Goal: Subscribe to service/newsletter

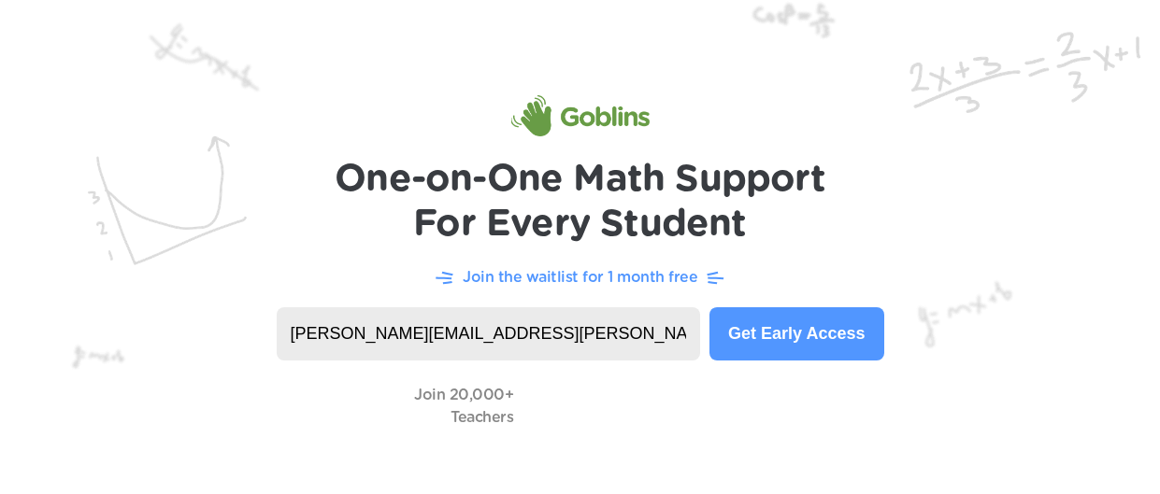
type input "[PERSON_NAME][EMAIL_ADDRESS][PERSON_NAME][DOMAIN_NAME]"
click at [833, 356] on button "Get Early Access" at bounding box center [796, 333] width 174 height 53
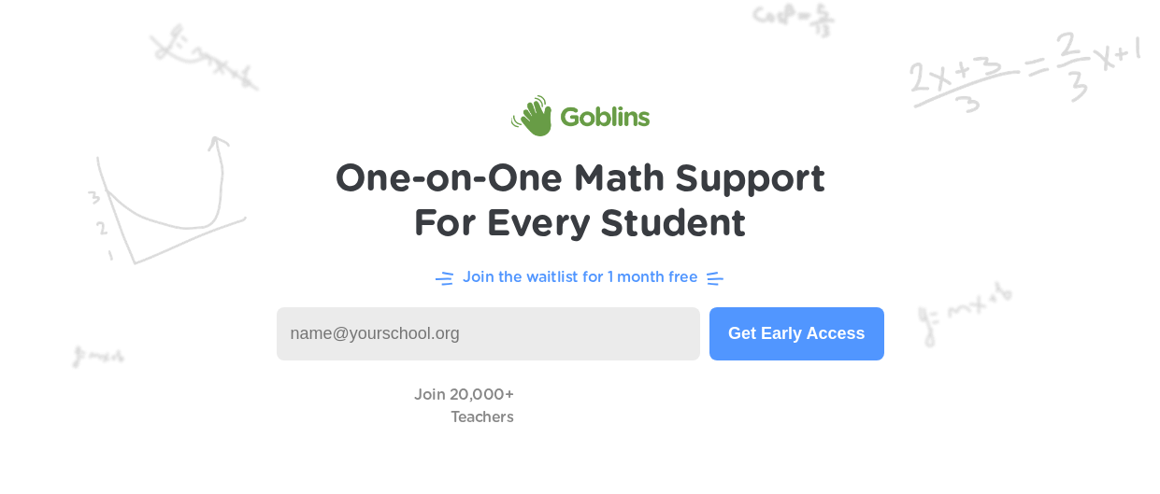
click at [378, 319] on input at bounding box center [489, 333] width 424 height 53
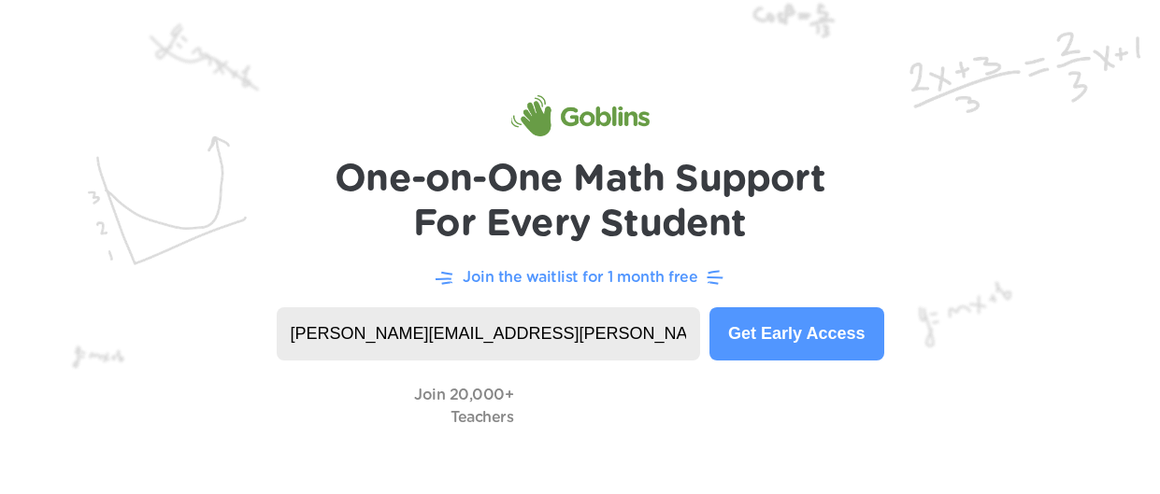
click at [764, 346] on button "Get Early Access" at bounding box center [796, 333] width 174 height 53
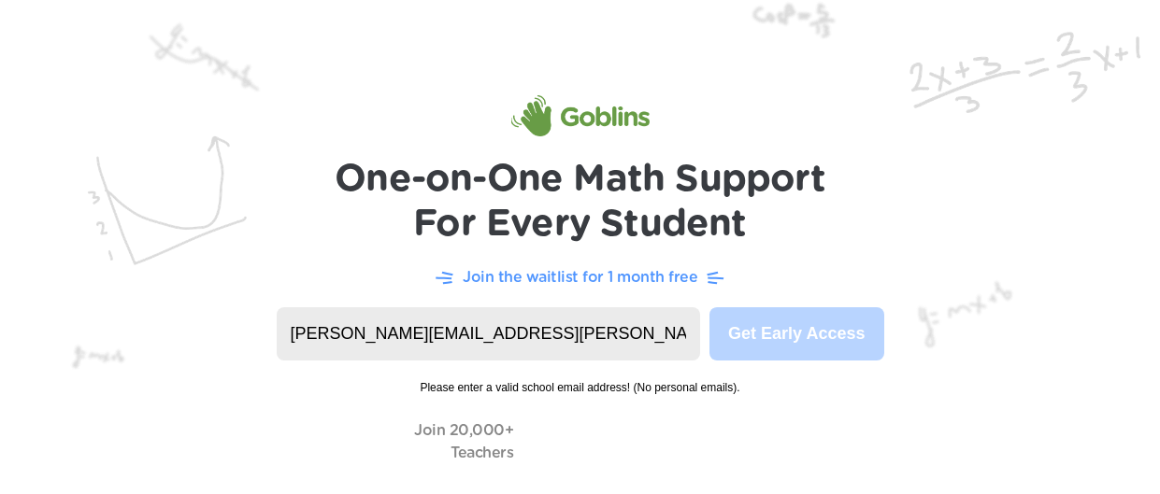
click at [538, 343] on input "[PERSON_NAME][EMAIL_ADDRESS][PERSON_NAME][DOMAIN_NAME]" at bounding box center [489, 333] width 424 height 53
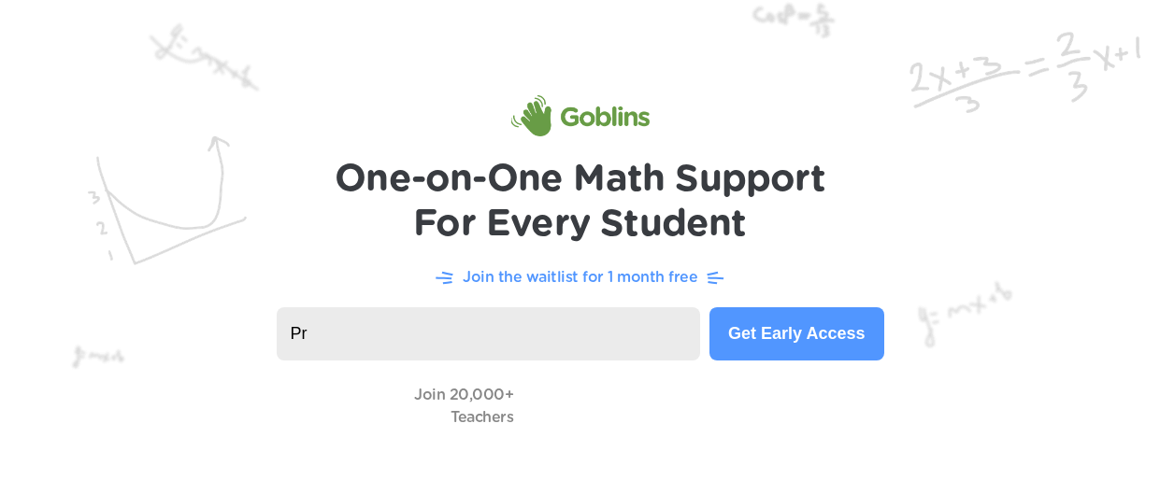
type input "P"
click at [507, 307] on input at bounding box center [489, 333] width 424 height 53
click at [508, 270] on p "Join the waitlist for 1 month free" at bounding box center [579, 277] width 235 height 22
click at [550, 283] on p "Join the waitlist for 1 month free" at bounding box center [579, 277] width 235 height 22
click at [83, 297] on img at bounding box center [580, 235] width 1160 height 470
